Goal: Information Seeking & Learning: Learn about a topic

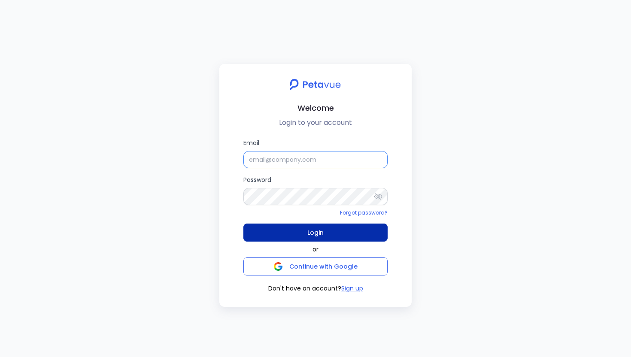
type input "[PERSON_NAME][EMAIL_ADDRESS][PERSON_NAME][DOMAIN_NAME]"
click at [311, 229] on span "Login" at bounding box center [315, 232] width 16 height 12
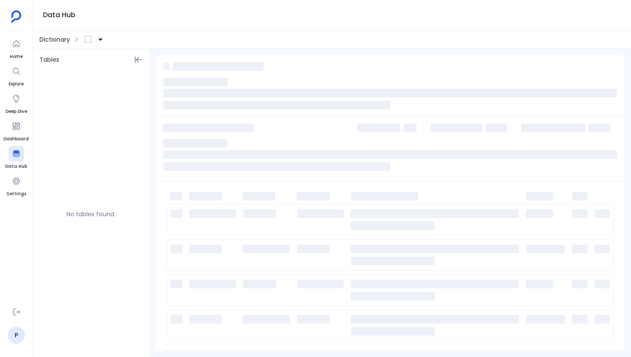
click at [57, 42] on span "Dictionary" at bounding box center [54, 39] width 30 height 9
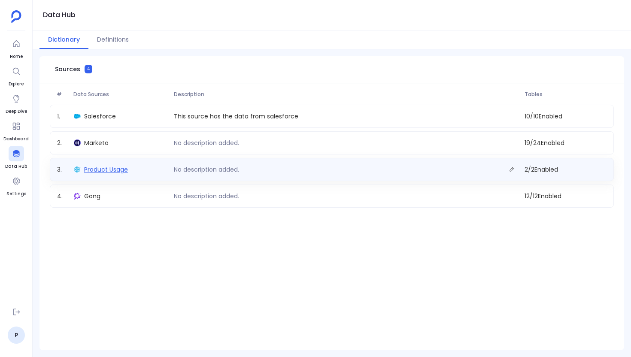
click at [117, 172] on span "Product Usage" at bounding box center [106, 169] width 44 height 9
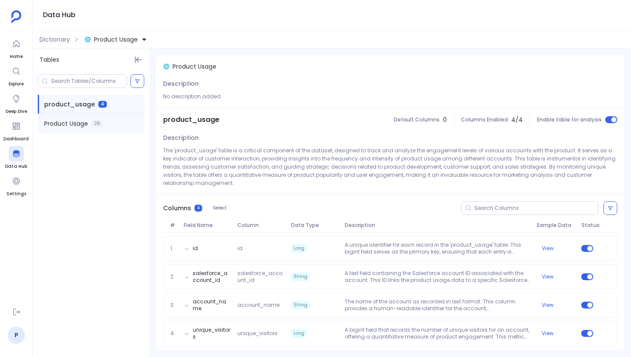
click at [73, 124] on span "Product Usage" at bounding box center [66, 123] width 44 height 9
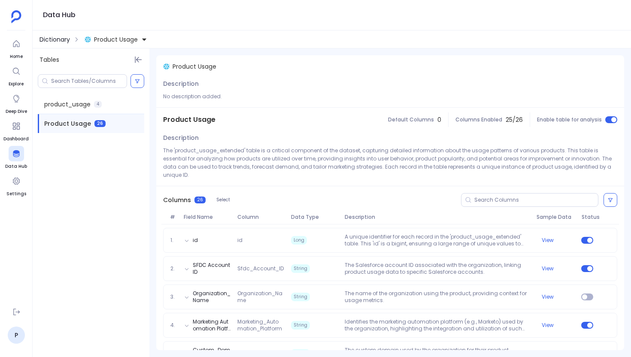
click at [54, 41] on span "Dictionary" at bounding box center [54, 39] width 30 height 9
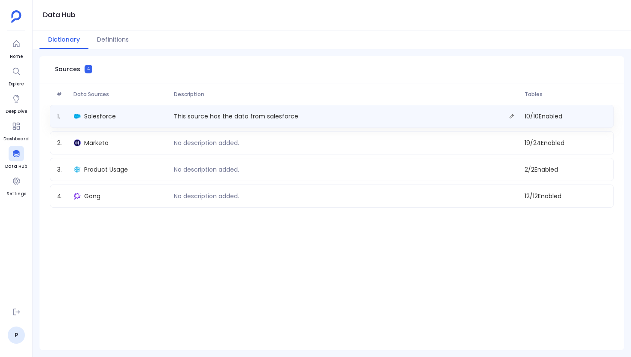
click at [103, 123] on div "1 . Salesforce This source has the data from salesforce 10 / 10 Enabled" at bounding box center [332, 116] width 564 height 23
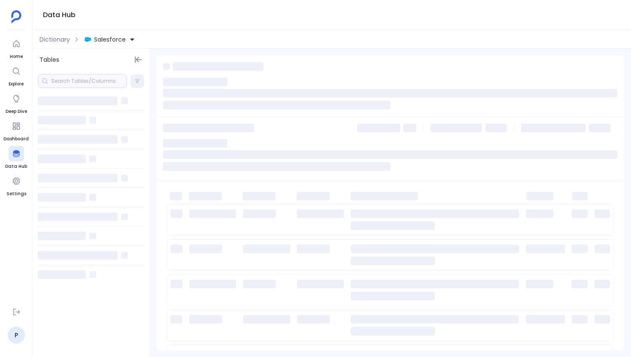
click at [103, 123] on div at bounding box center [91, 120] width 106 height 19
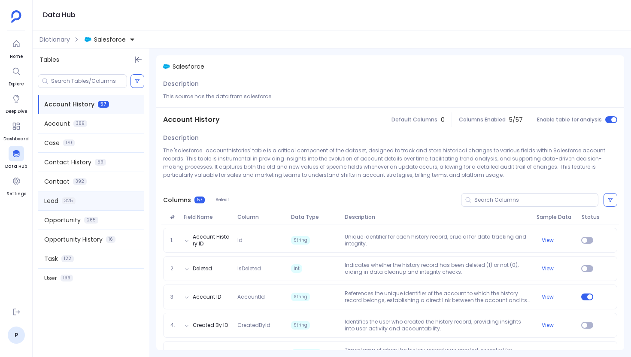
click at [107, 197] on div "Lead 325" at bounding box center [91, 200] width 106 height 19
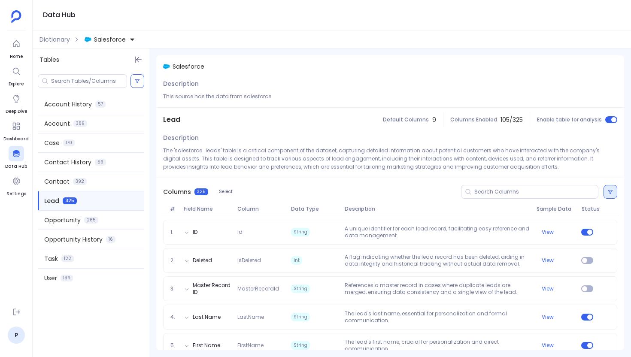
click at [604, 196] on button at bounding box center [610, 192] width 14 height 14
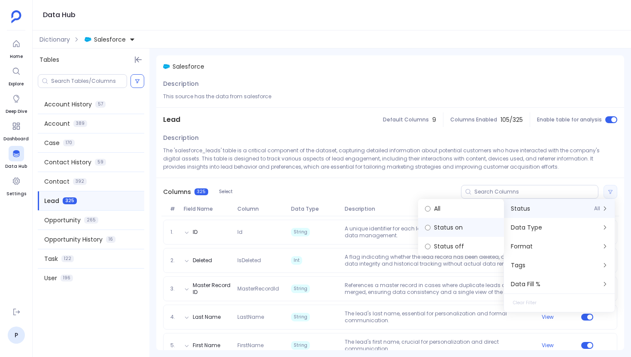
click at [474, 231] on label "Status on" at bounding box center [461, 227] width 86 height 19
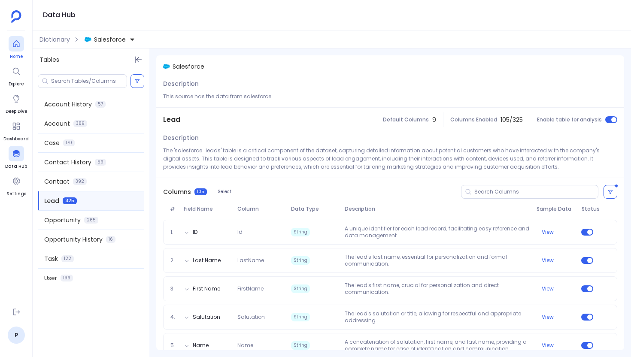
click at [13, 46] on icon at bounding box center [16, 43] width 6 height 7
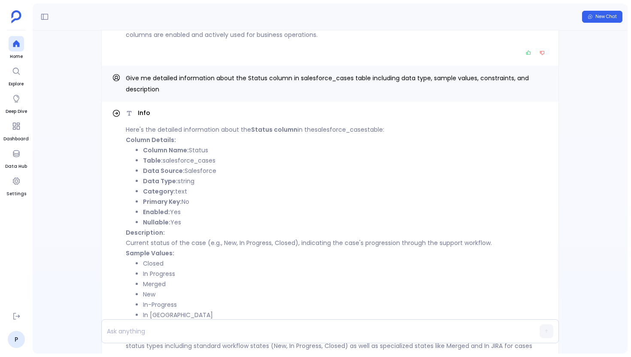
scroll to position [-89, 0]
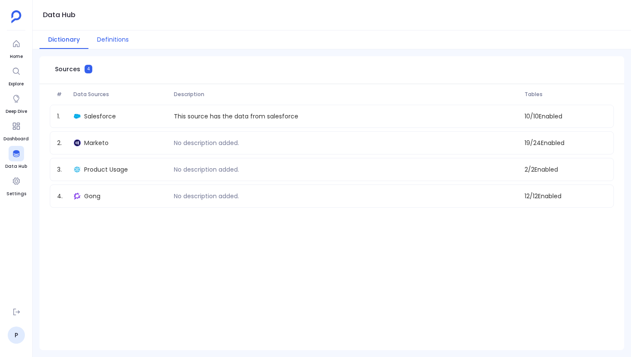
click at [107, 34] on button "Definitions" at bounding box center [112, 39] width 49 height 18
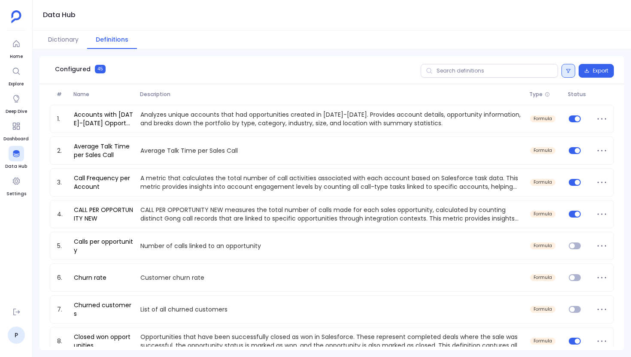
click at [569, 70] on icon at bounding box center [568, 71] width 4 height 4
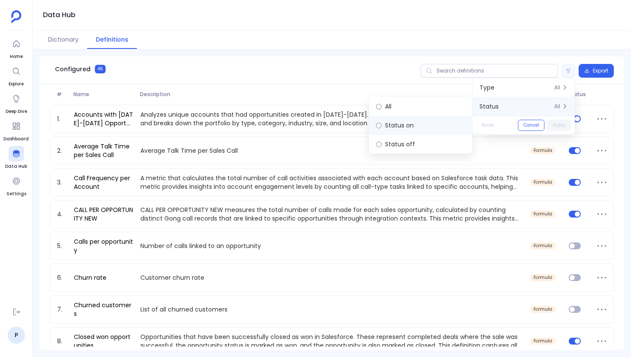
click at [416, 124] on label "Status on" at bounding box center [420, 125] width 103 height 19
click at [559, 124] on button "Apply" at bounding box center [559, 125] width 24 height 11
